Goal: Register for event/course

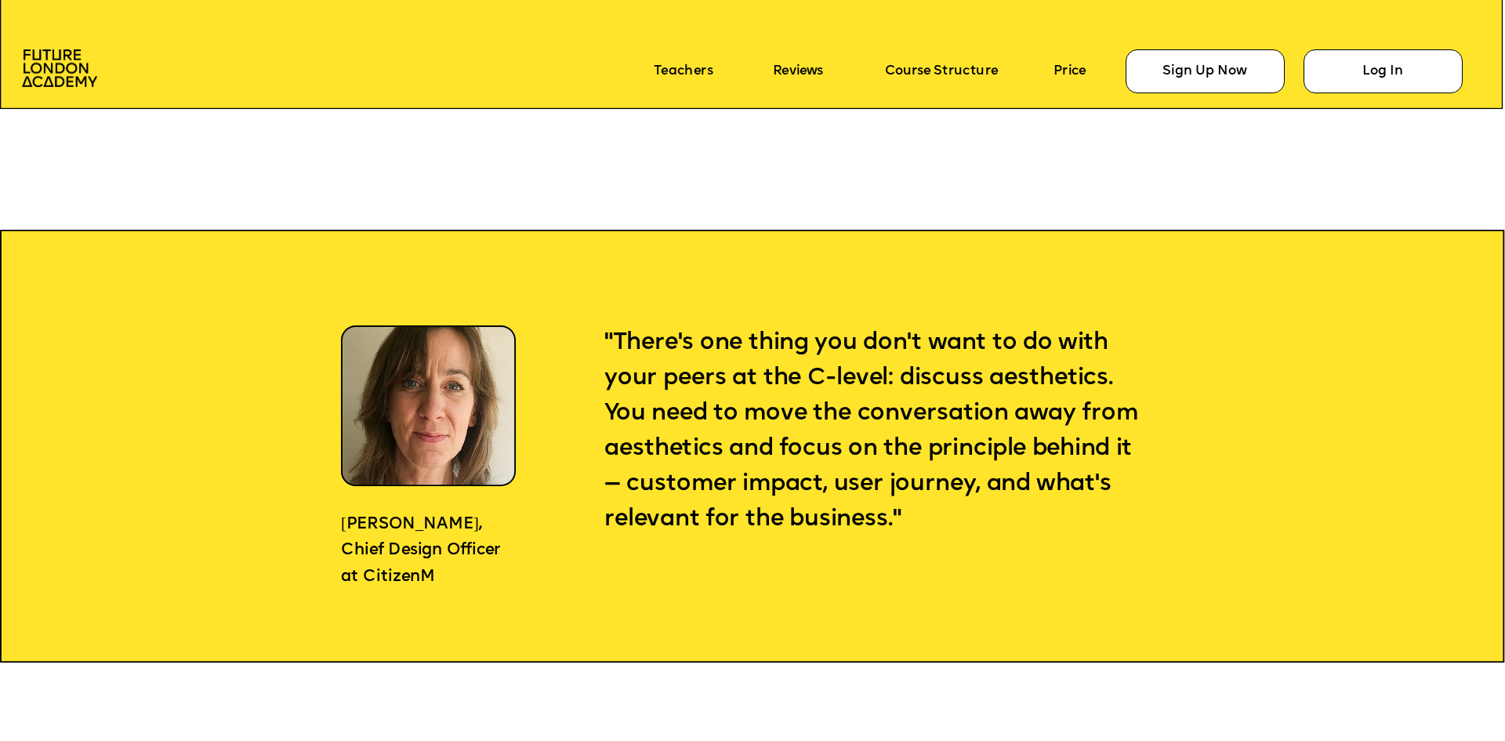
scroll to position [1757, 0]
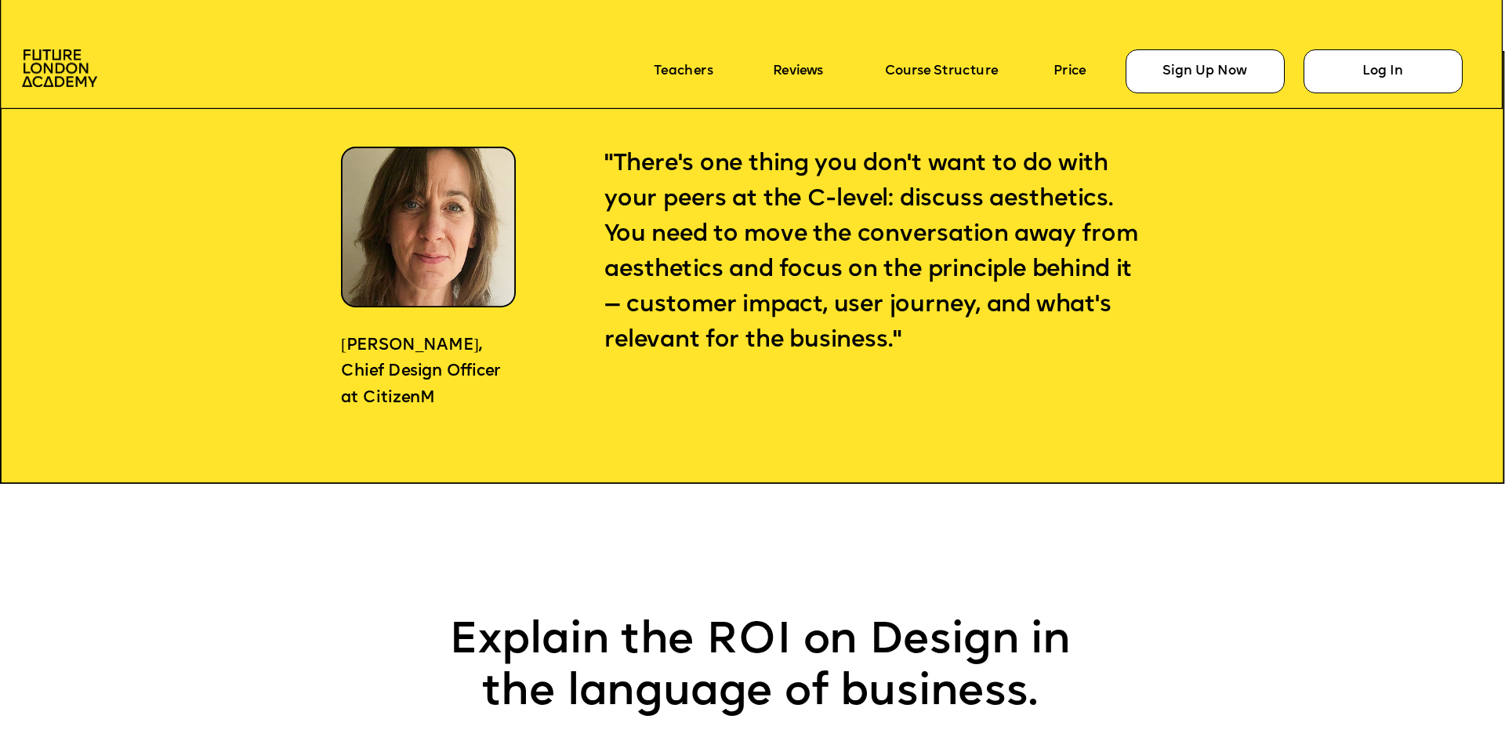
click at [926, 218] on p ""There's one thing you don't want to do with your peers at the C-level: discuss…" at bounding box center [873, 253] width 539 height 212
click at [916, 198] on div at bounding box center [916, 198] width 0 height 0
click at [1012, 188] on span ""There's one thing you don't want to do with your peers at the C-level: discuss…" at bounding box center [873, 252] width 539 height 200
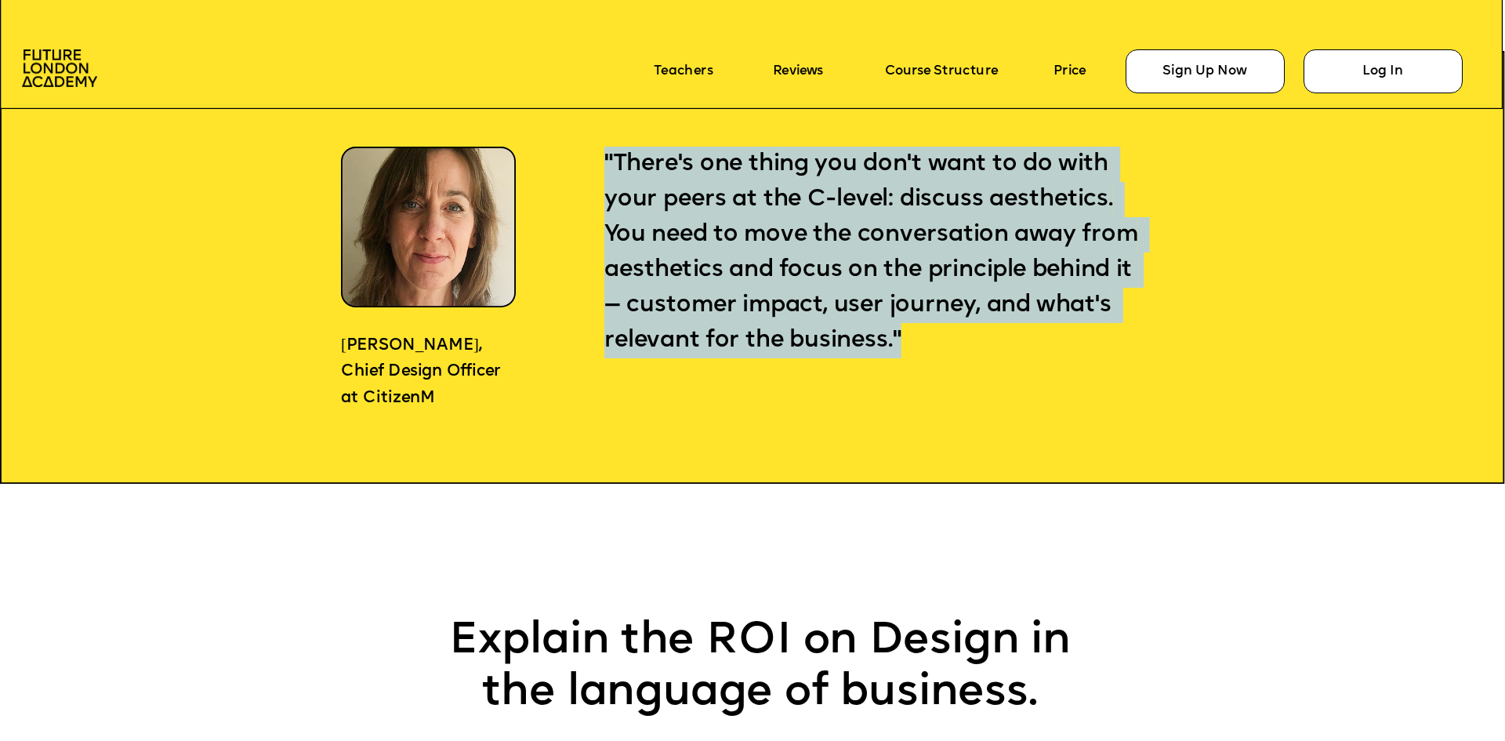
click at [1012, 188] on span ""There's one thing you don't want to do with your peers at the C-level: discuss…" at bounding box center [873, 252] width 539 height 200
click at [973, 193] on span ""There's one thing you don't want to do with your peers at the C-level: discuss…" at bounding box center [873, 252] width 539 height 200
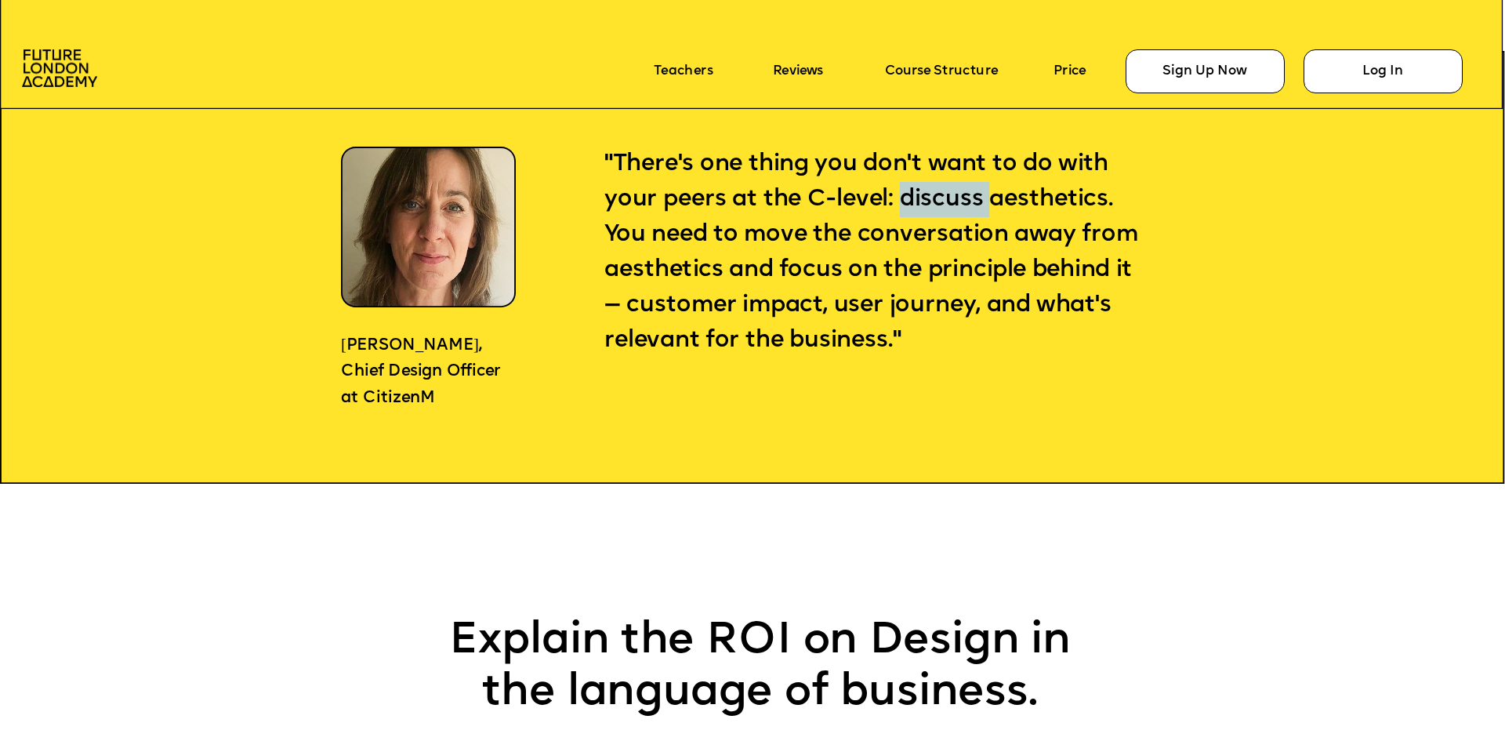
click at [973, 193] on span ""There's one thing you don't want to do with your peers at the C-level: discuss…" at bounding box center [873, 252] width 539 height 200
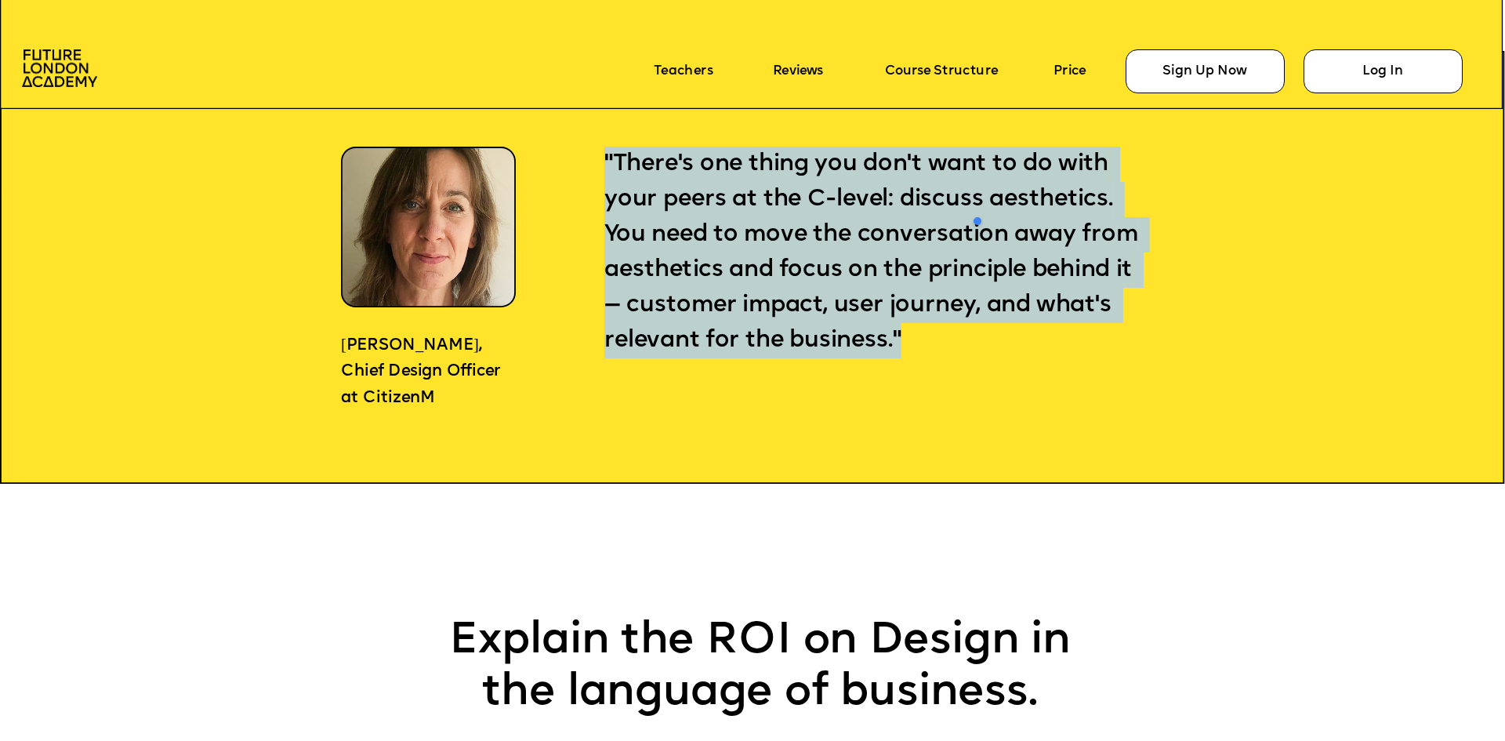
click at [973, 193] on span ""There's one thing you don't want to do with your peers at the C-level: discuss…" at bounding box center [873, 252] width 539 height 200
click at [930, 200] on span ""There's one thing you don't want to do with your peers at the C-level: discuss…" at bounding box center [873, 252] width 539 height 200
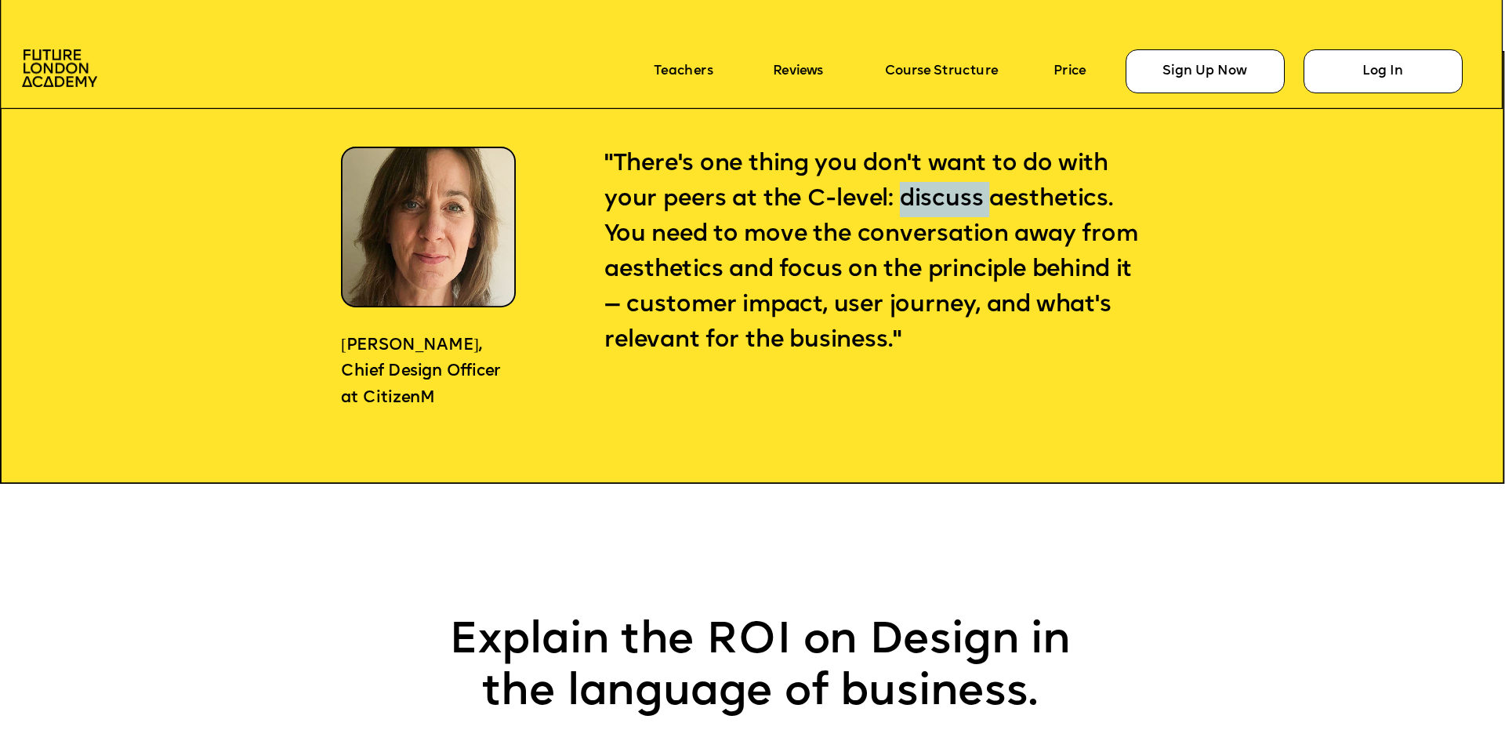
click at [930, 200] on span ""There's one thing you don't want to do with your peers at the C-level: discuss…" at bounding box center [873, 252] width 539 height 200
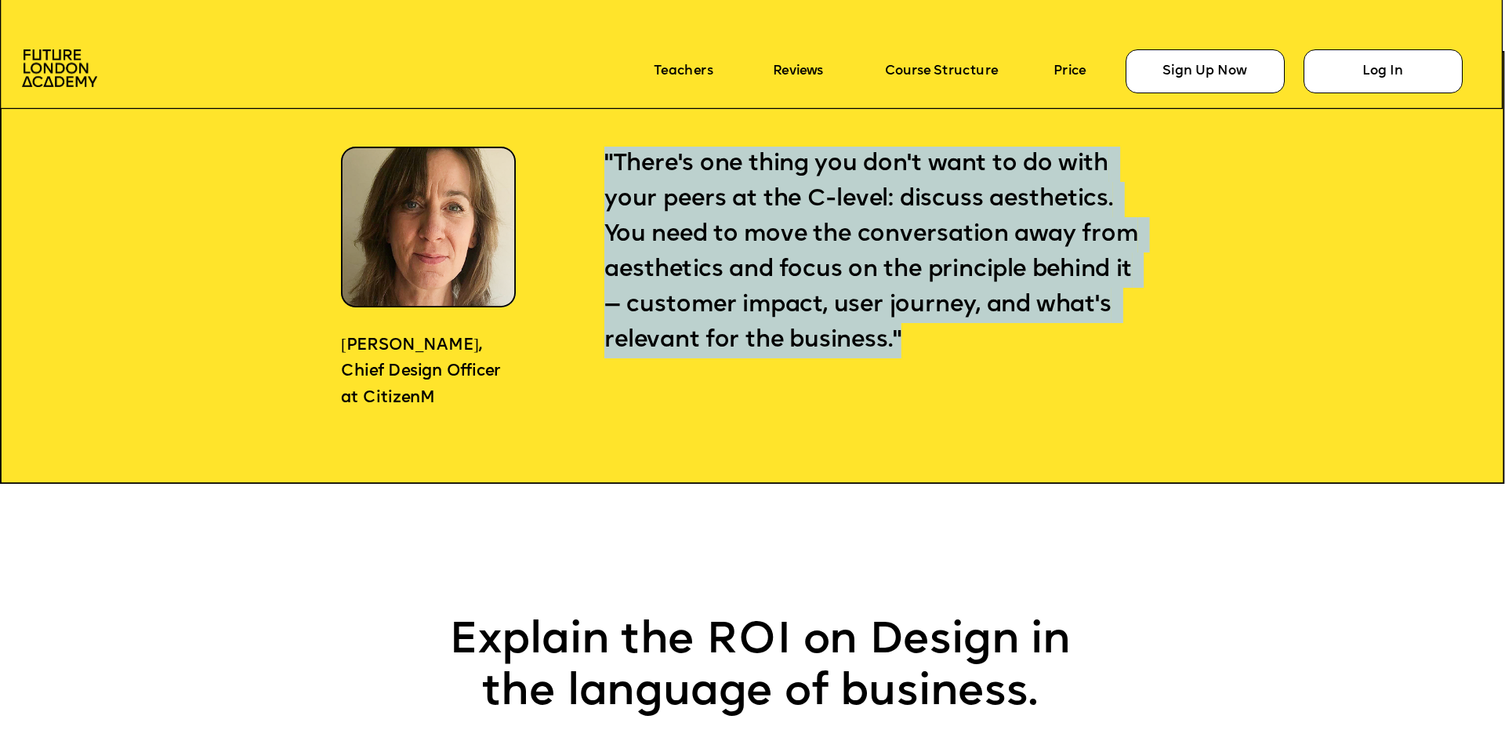
click at [930, 200] on span ""There's one thing you don't want to do with your peers at the C-level: discuss…" at bounding box center [873, 252] width 539 height 200
click at [1010, 183] on p ""There's one thing you don't want to do with your peers at the C-level: discuss…" at bounding box center [873, 253] width 539 height 212
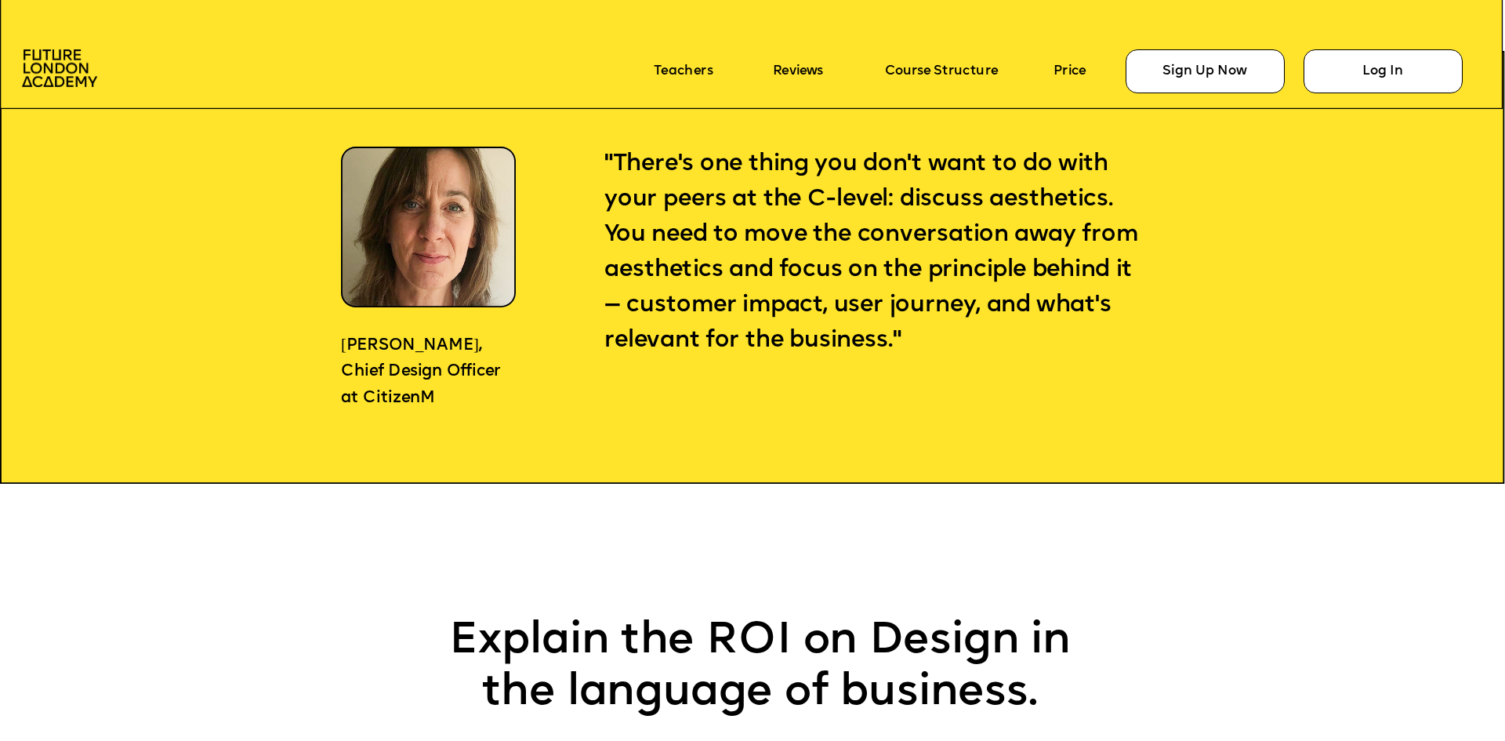
drag, startPoint x: 860, startPoint y: 270, endPoint x: 822, endPoint y: 315, distance: 58.4
click at [836, 295] on span ""There's one thing you don't want to do with your peers at the C-level: discuss…" at bounding box center [873, 252] width 539 height 200
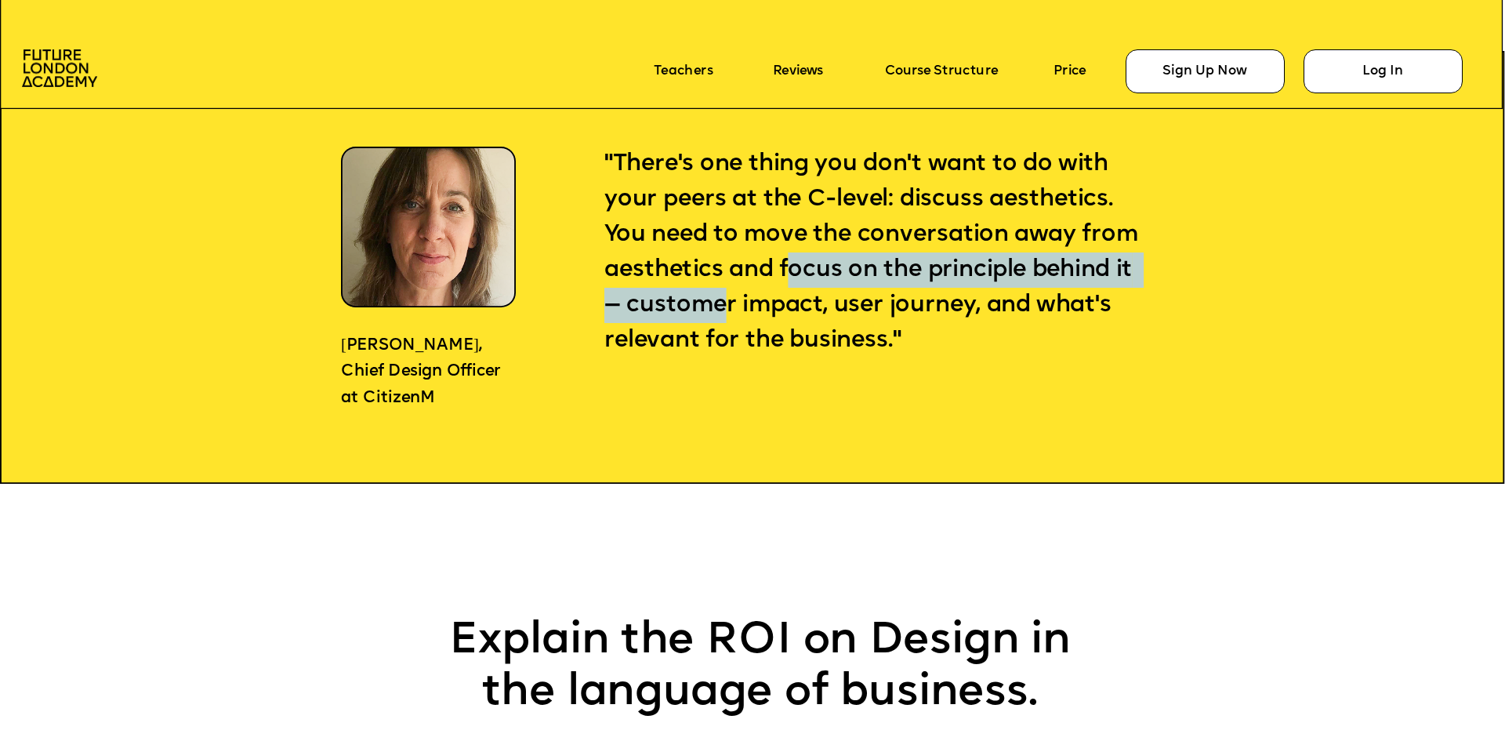
click at [961, 267] on span ""There's one thing you don't want to do with your peers at the C-level: discuss…" at bounding box center [873, 252] width 539 height 200
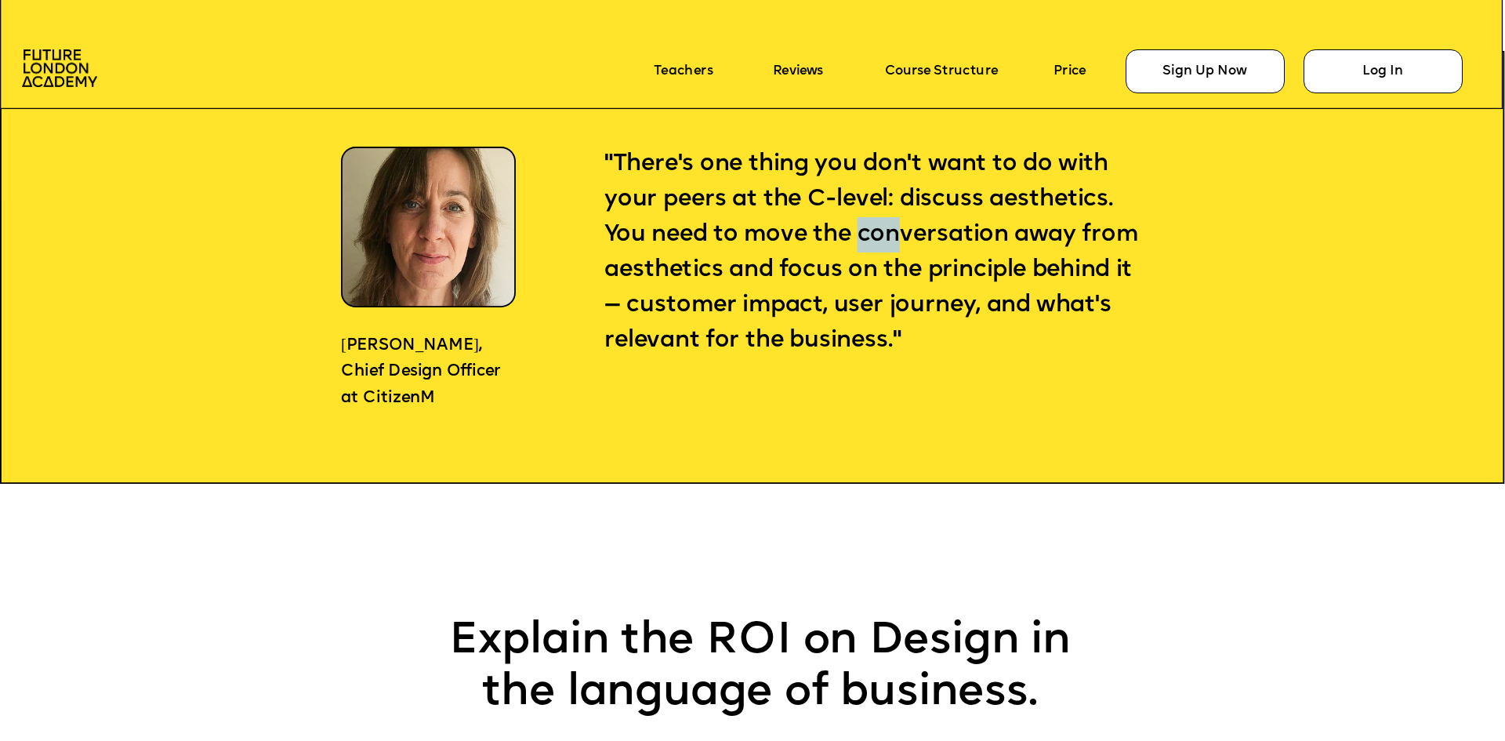
drag, startPoint x: 862, startPoint y: 222, endPoint x: 917, endPoint y: 249, distance: 61.3
click at [913, 248] on span ""There's one thing you don't want to do with your peers at the C-level: discuss…" at bounding box center [873, 252] width 539 height 200
click at [1014, 213] on p ""There's one thing you don't want to do with your peers at the C-level: discuss…" at bounding box center [873, 253] width 539 height 212
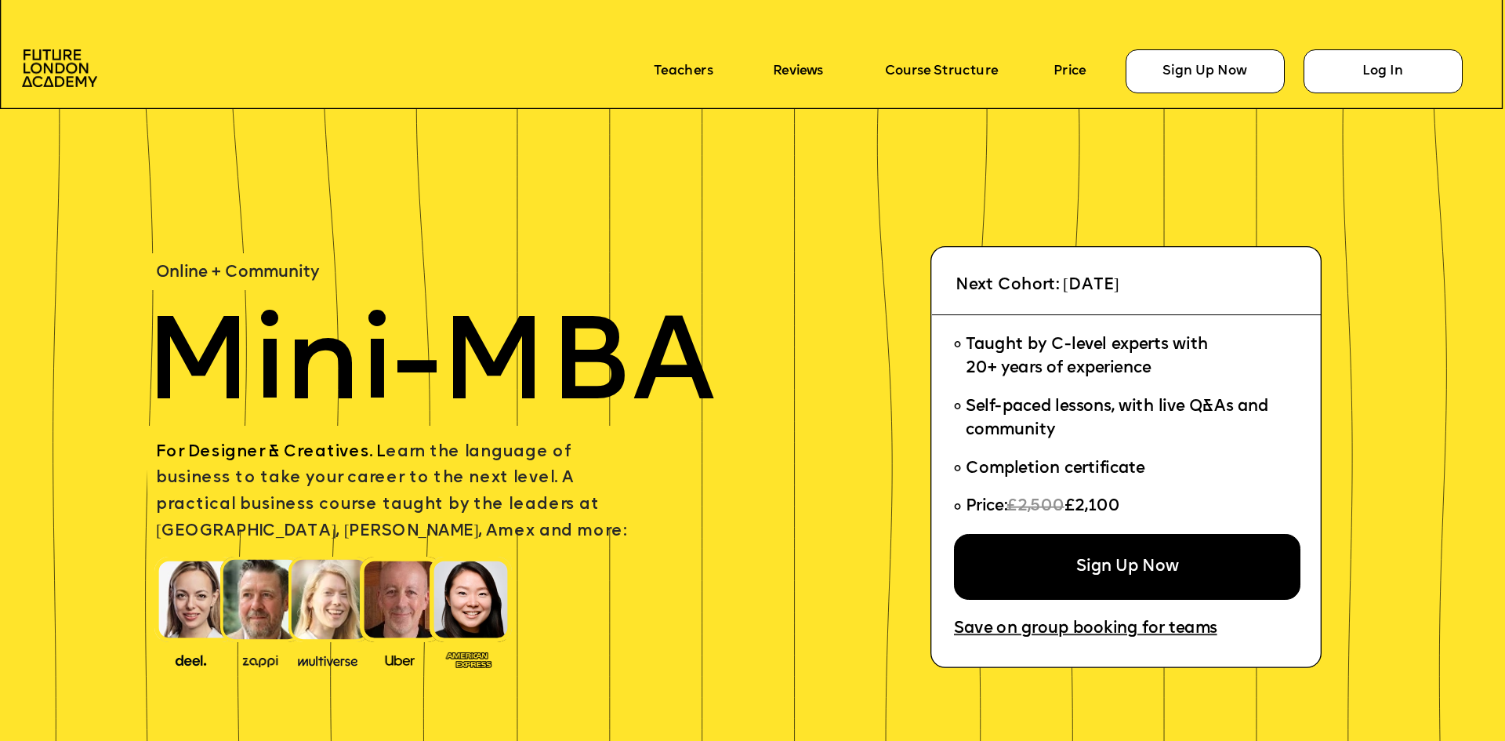
scroll to position [1757, 0]
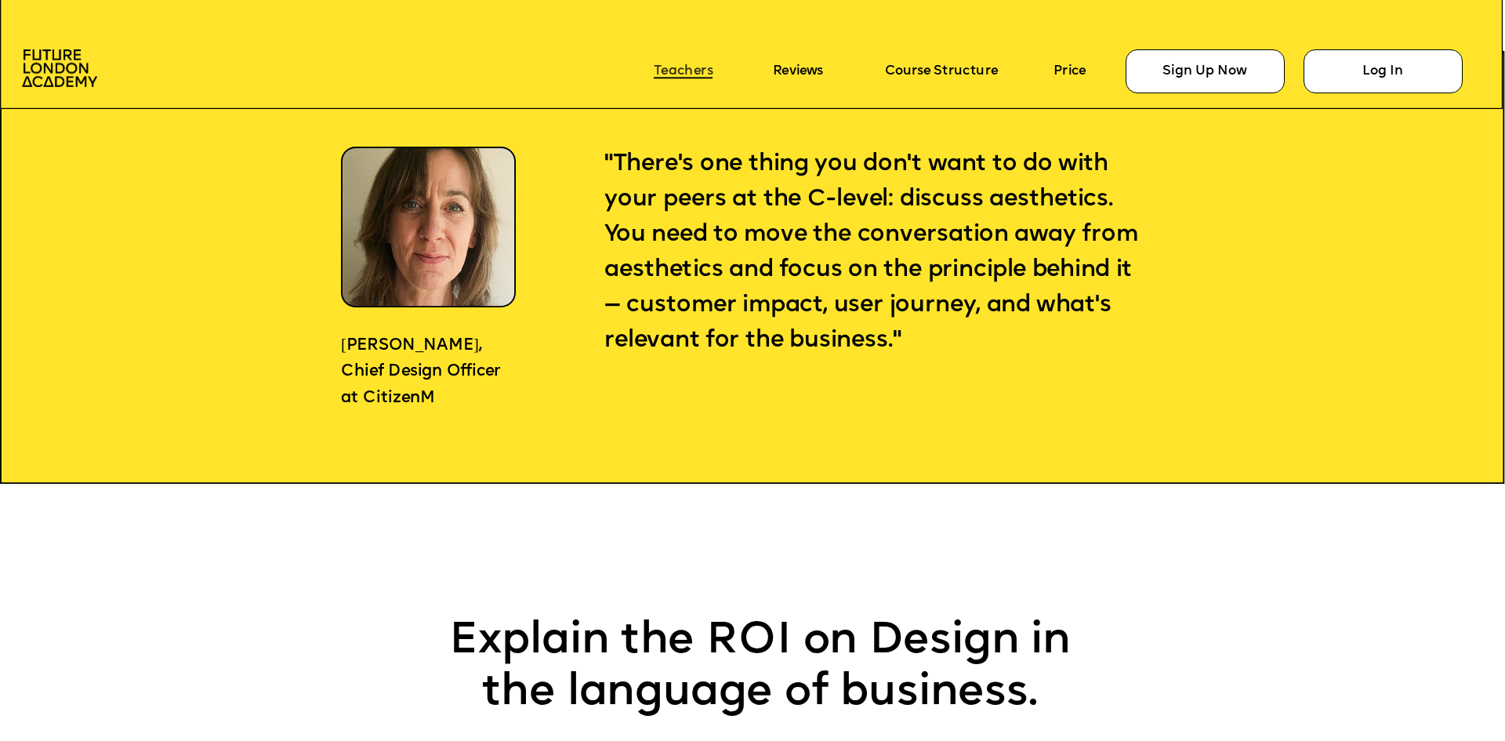
click at [664, 72] on link "Teachers" at bounding box center [683, 70] width 59 height 15
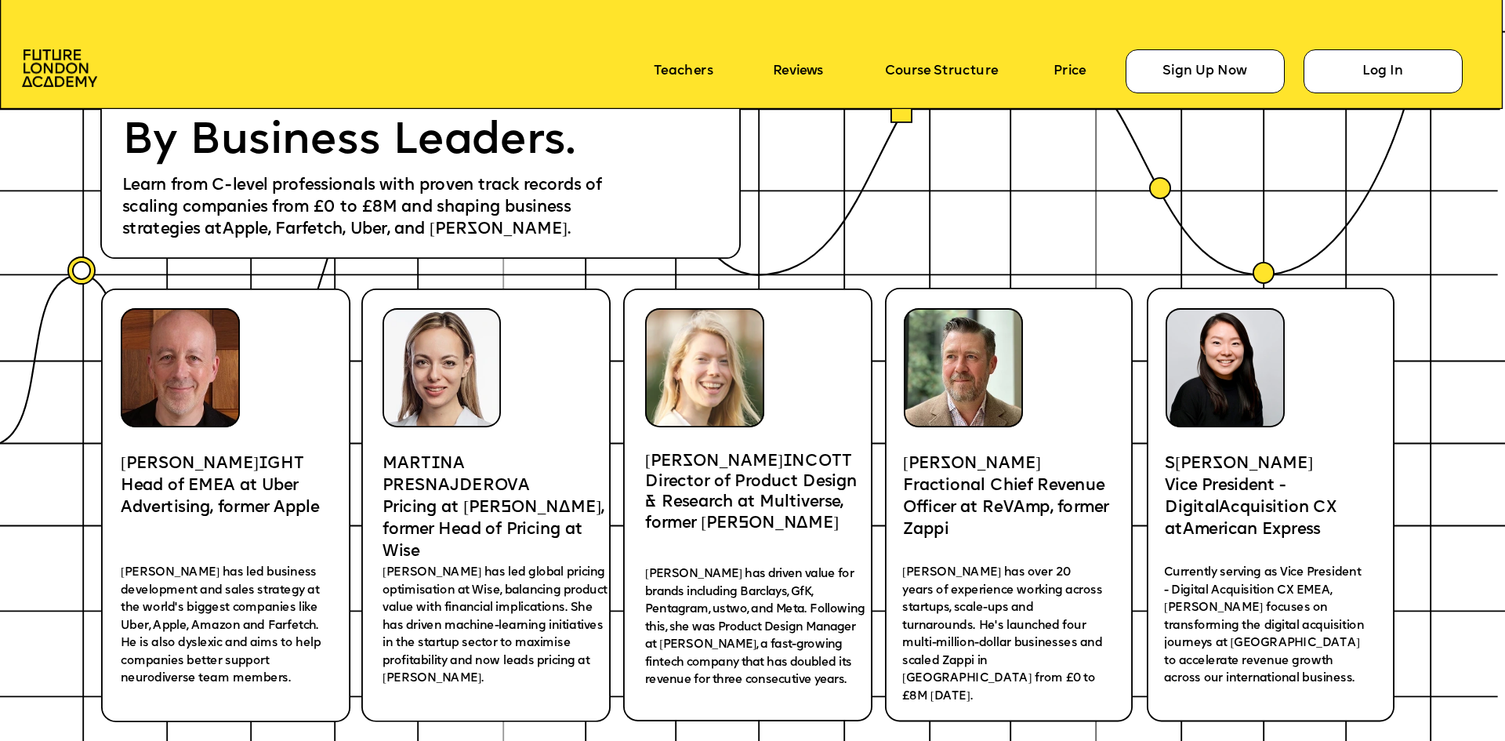
scroll to position [3064, 0]
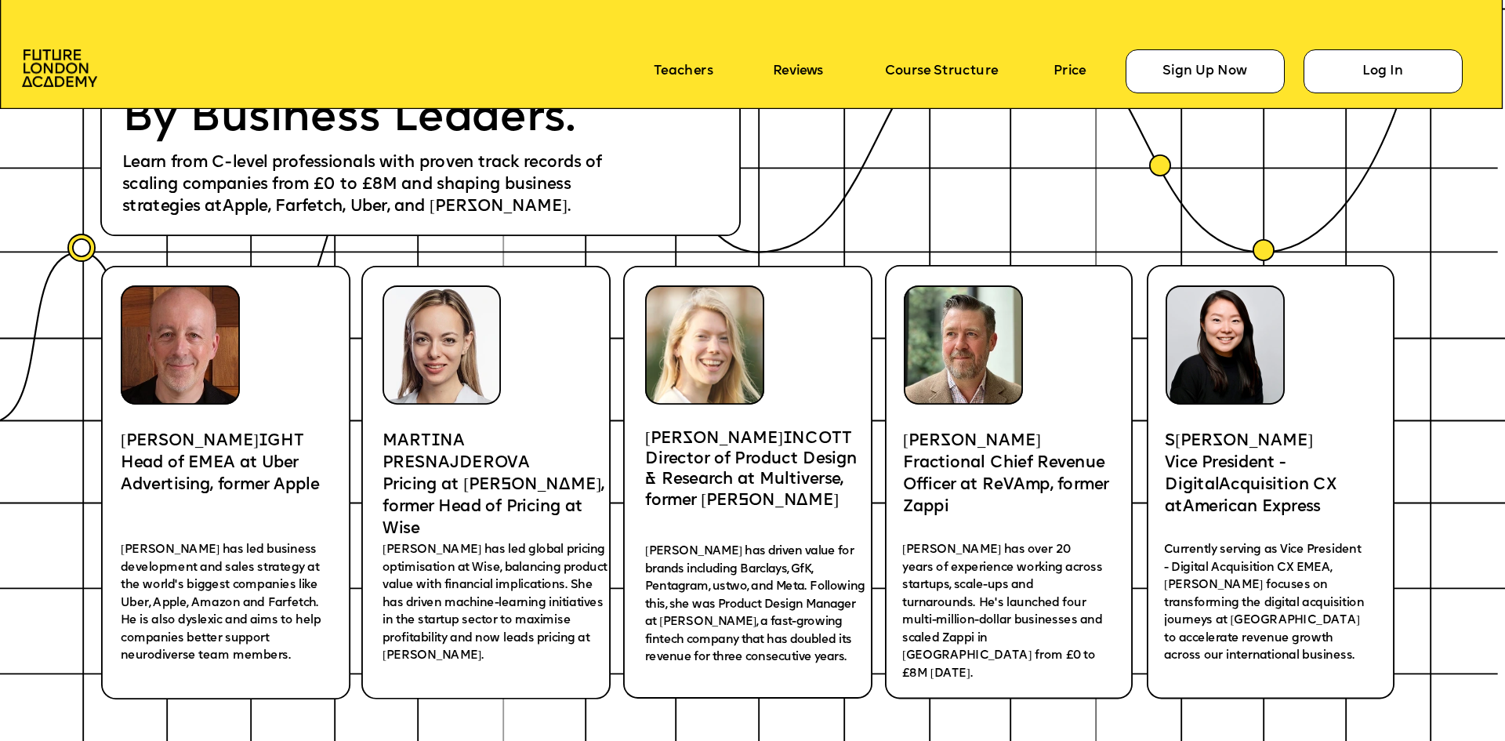
drag, startPoint x: 753, startPoint y: 415, endPoint x: 669, endPoint y: 422, distance: 85.0
click at [684, 422] on icon at bounding box center [747, 482] width 249 height 433
click at [761, 411] on icon at bounding box center [747, 482] width 249 height 433
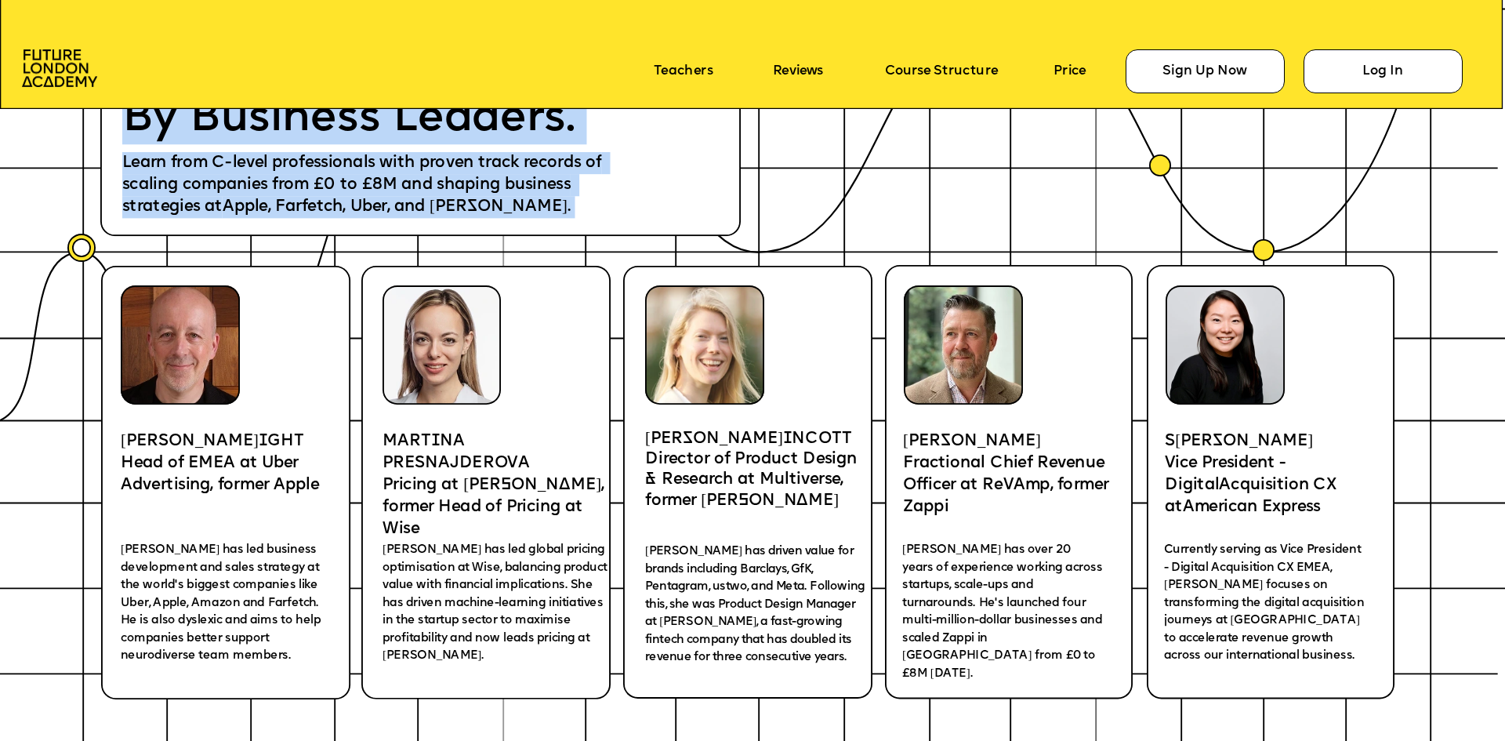
click at [872, 349] on icon at bounding box center [747, 482] width 249 height 433
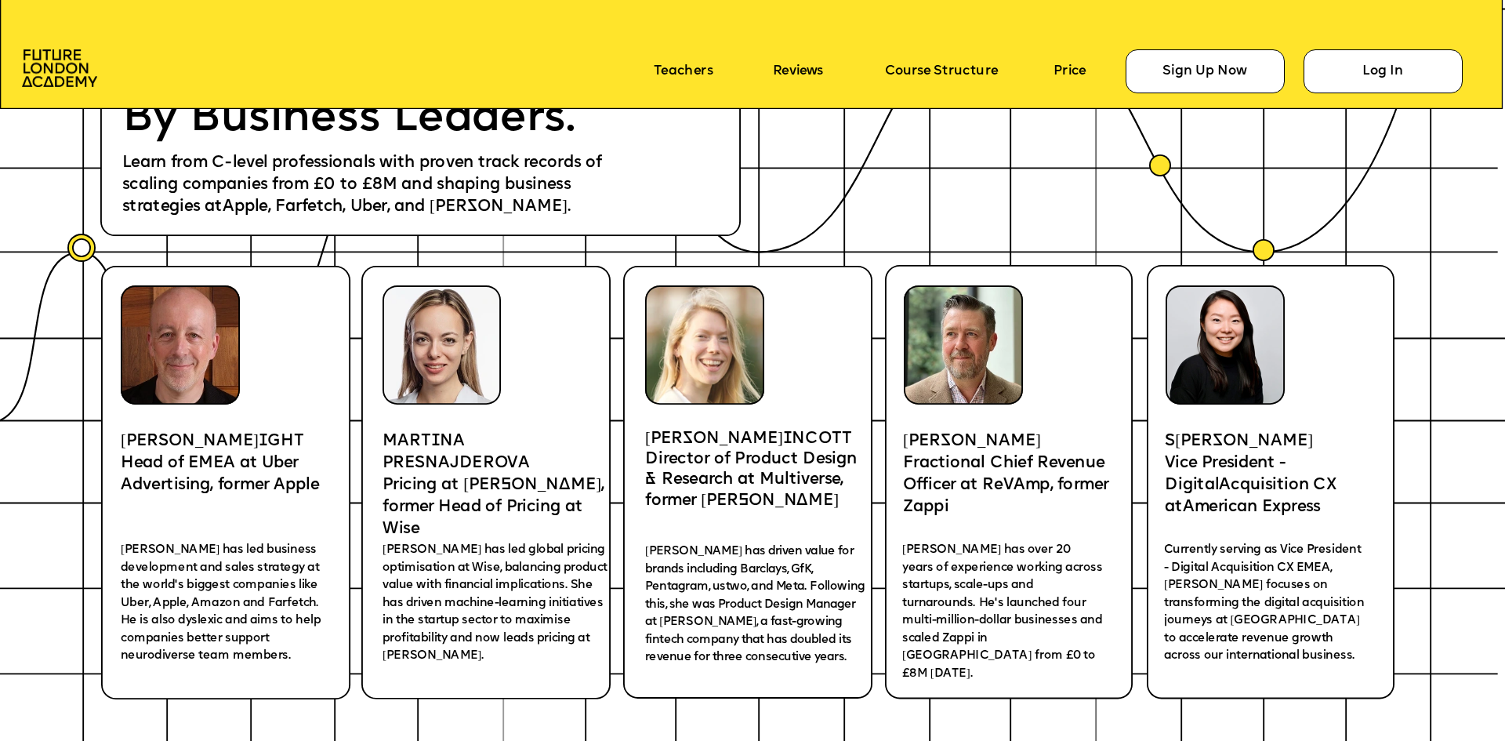
click at [899, 329] on icon at bounding box center [1009, 482] width 248 height 434
click at [901, 328] on icon at bounding box center [1009, 482] width 248 height 434
click at [832, 328] on icon at bounding box center [747, 482] width 249 height 433
click at [836, 300] on icon at bounding box center [747, 482] width 249 height 433
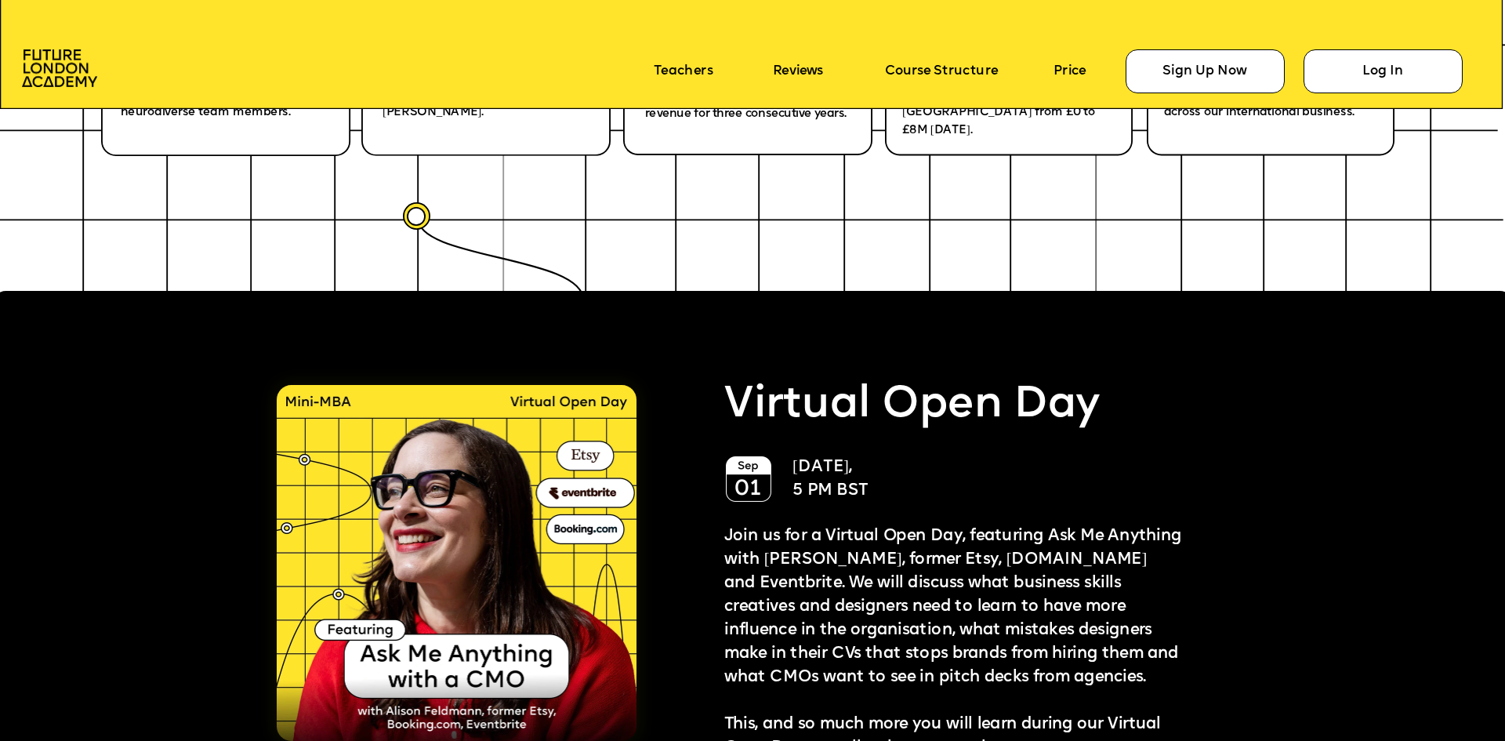
scroll to position [3691, 0]
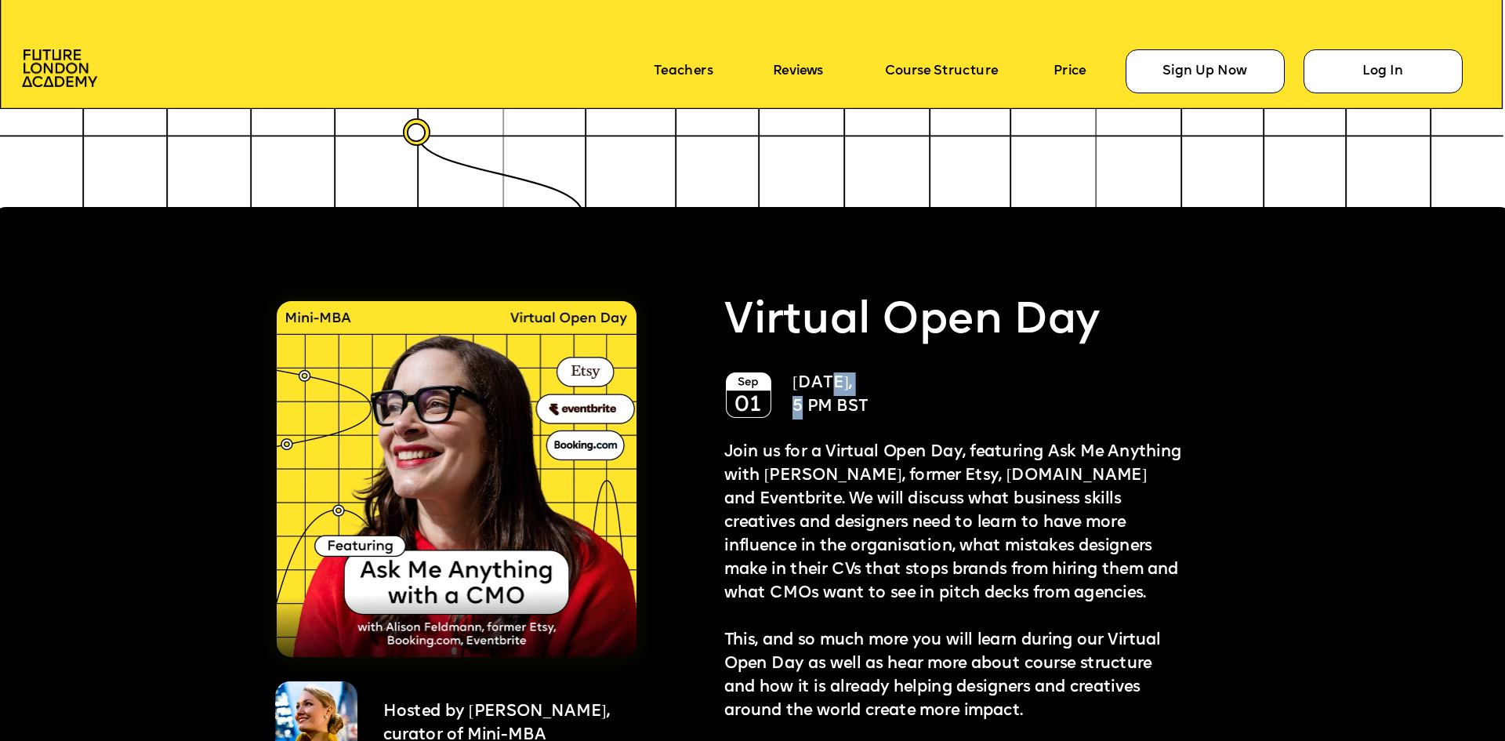
drag, startPoint x: 825, startPoint y: 389, endPoint x: 788, endPoint y: 397, distance: 37.8
click at [852, 383] on span "[DATE]," at bounding box center [822, 383] width 60 height 16
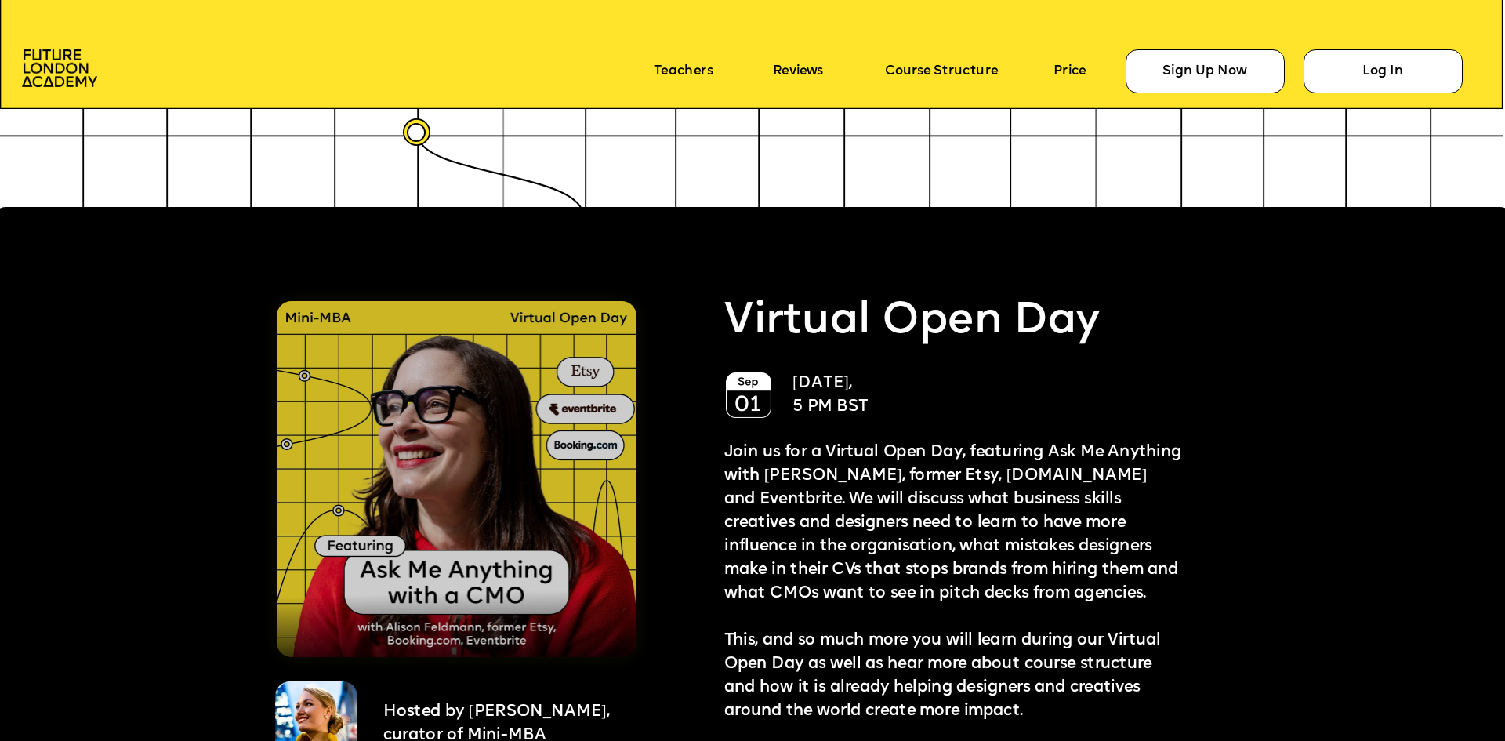
click at [479, 471] on img at bounding box center [457, 479] width 360 height 356
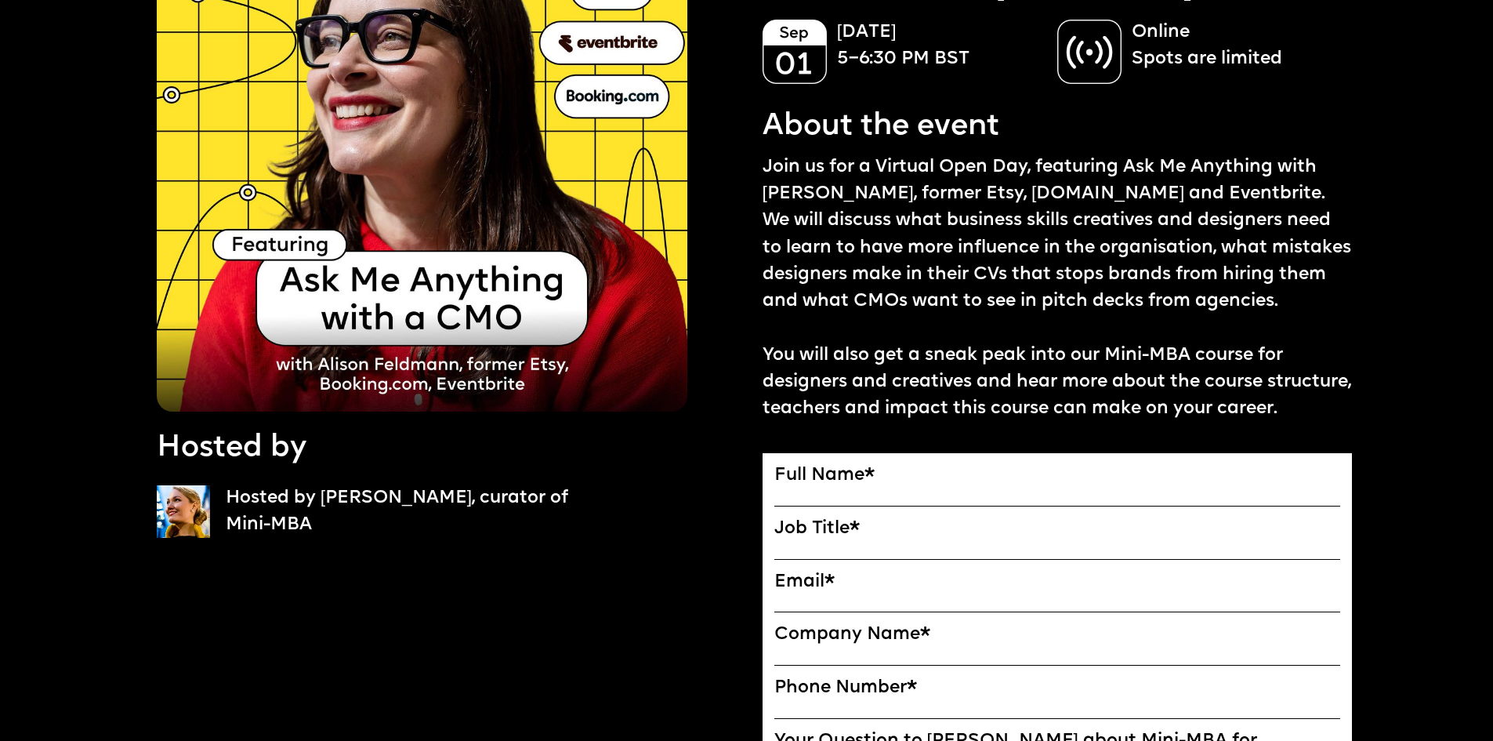
scroll to position [314, 0]
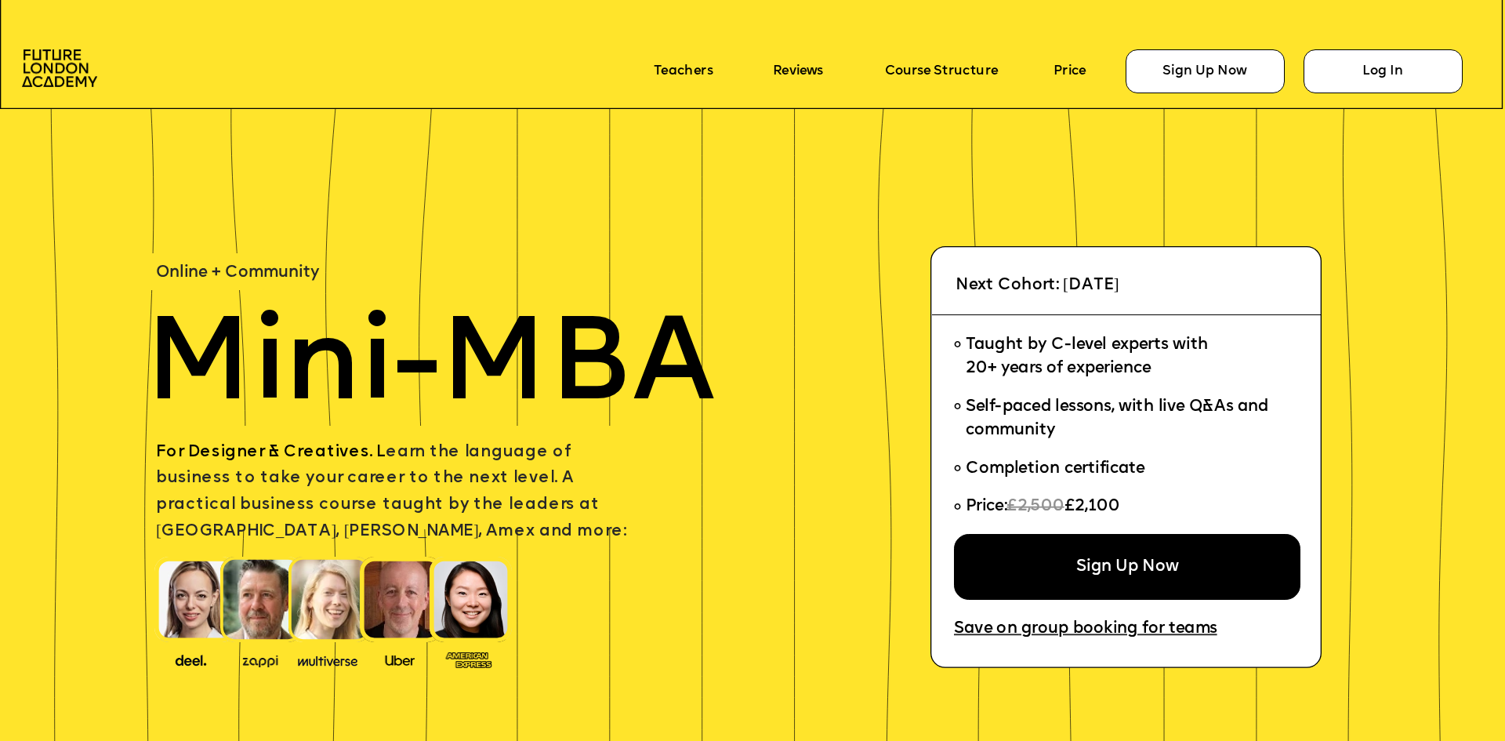
scroll to position [3691, 0]
